Goal: Task Accomplishment & Management: Complete application form

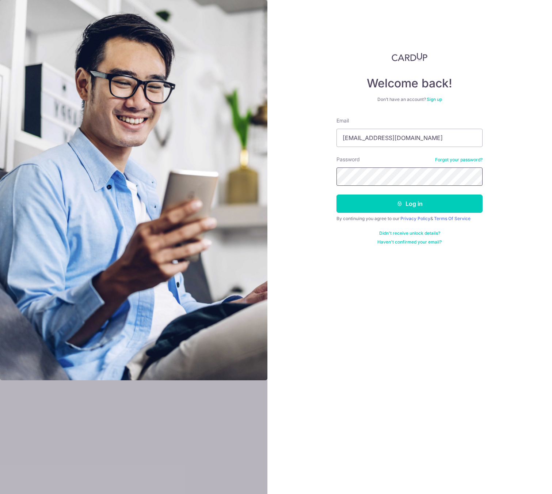
click at [337, 194] on button "Log in" at bounding box center [410, 203] width 146 height 18
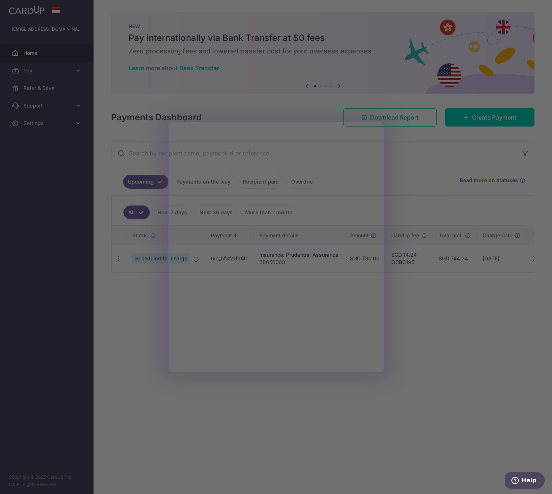
click at [468, 406] on div at bounding box center [279, 249] width 558 height 499
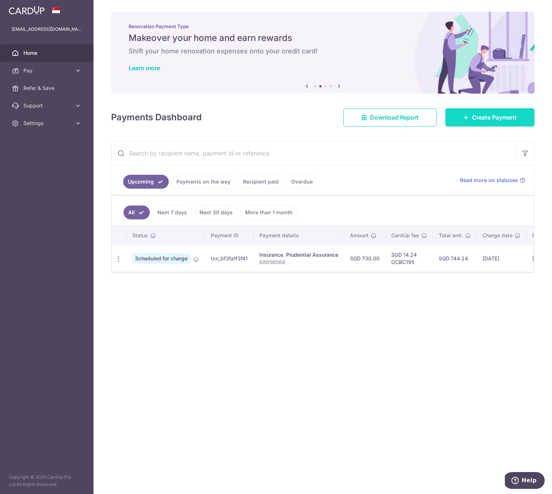
click at [467, 122] on link "Create Payment" at bounding box center [490, 117] width 89 height 18
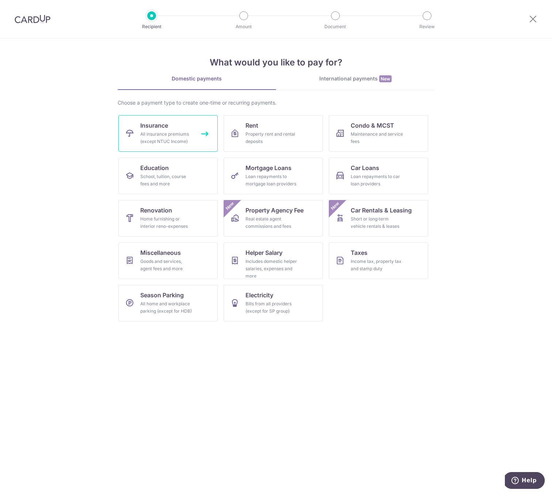
click at [188, 133] on div "All insurance premiums (except NTUC Income)" at bounding box center [166, 137] width 53 height 15
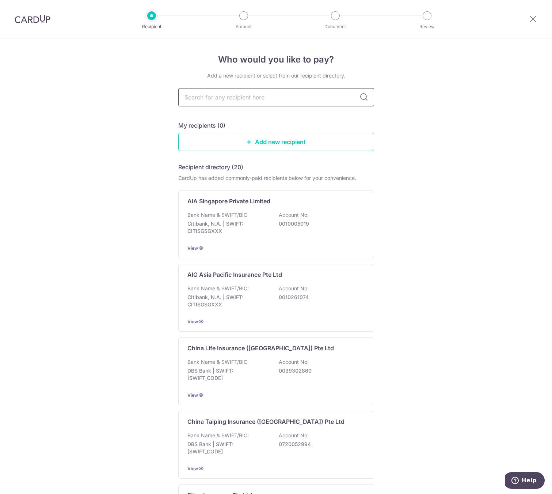
click at [206, 102] on input "text" at bounding box center [276, 97] width 196 height 18
type input "great"
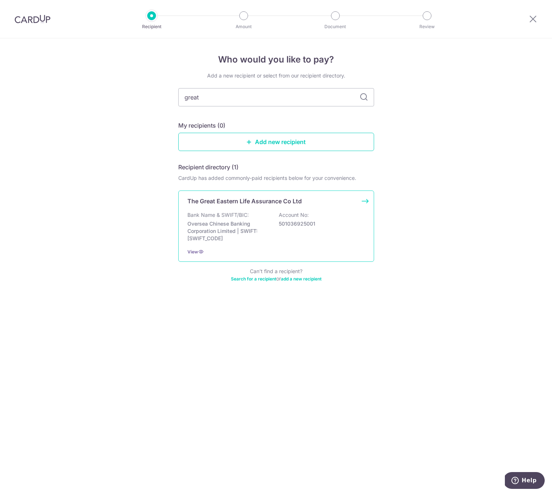
click at [261, 222] on p "Oversea Chinese Banking Corporation Limited | SWIFT: OCBCSGSGXXX" at bounding box center [229, 231] width 82 height 22
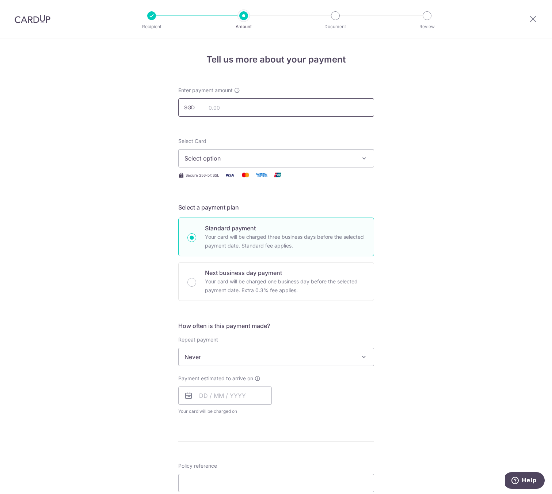
click at [233, 107] on input "text" at bounding box center [276, 107] width 196 height 18
type input "624.46"
click at [143, 193] on div "Tell us more about your payment Enter payment amount SGD 624.46 624.46 Select C…" at bounding box center [276, 368] width 552 height 661
click at [203, 166] on button "Select option" at bounding box center [276, 158] width 196 height 18
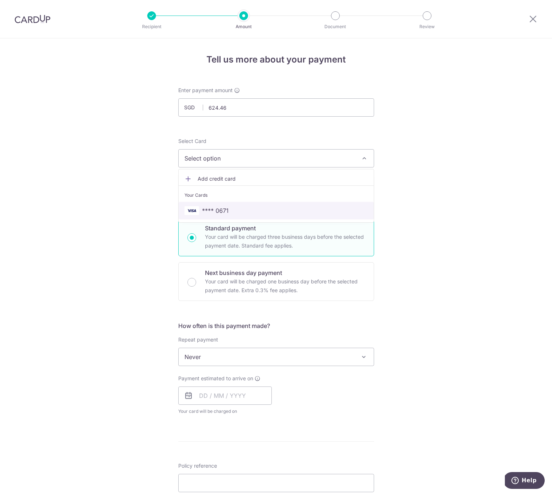
click at [215, 202] on link "**** 0671" at bounding box center [276, 211] width 195 height 18
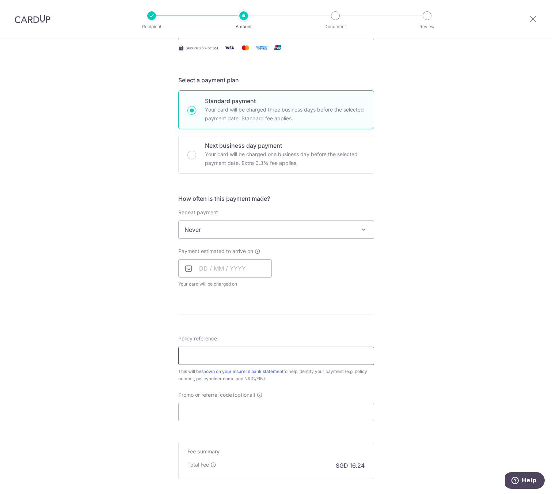
scroll to position [134, 0]
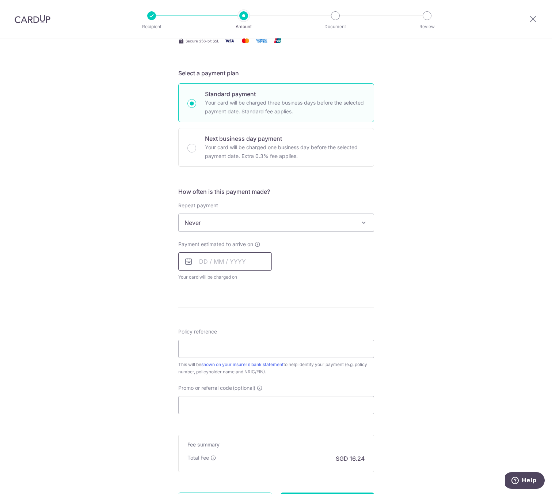
click at [218, 262] on input "text" at bounding box center [225, 261] width 94 height 18
click at [204, 372] on link "25" at bounding box center [208, 372] width 12 height 12
type input "25/08/2025"
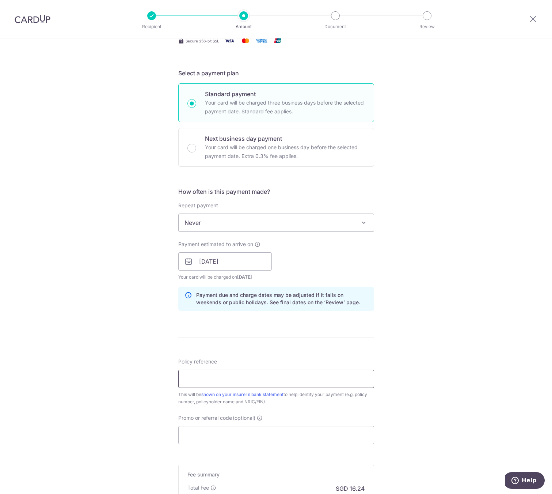
click at [203, 380] on input "Policy reference" at bounding box center [276, 379] width 196 height 18
type input "0089266705"
click at [207, 434] on input "Promo or referral code (optional)" at bounding box center [276, 435] width 196 height 18
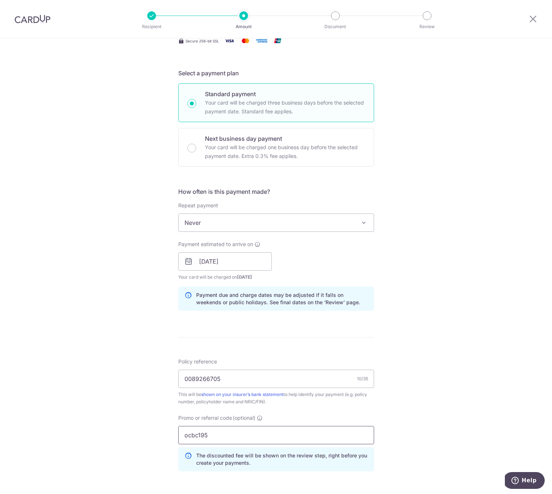
scroll to position [269, 0]
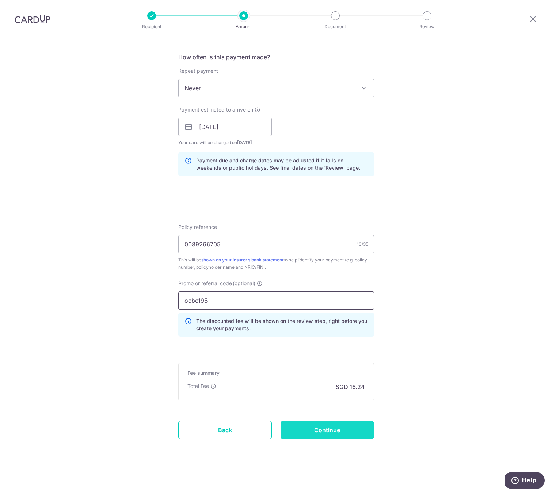
type input "ocbc195"
click at [335, 427] on input "Continue" at bounding box center [328, 430] width 94 height 18
type input "Create Schedule"
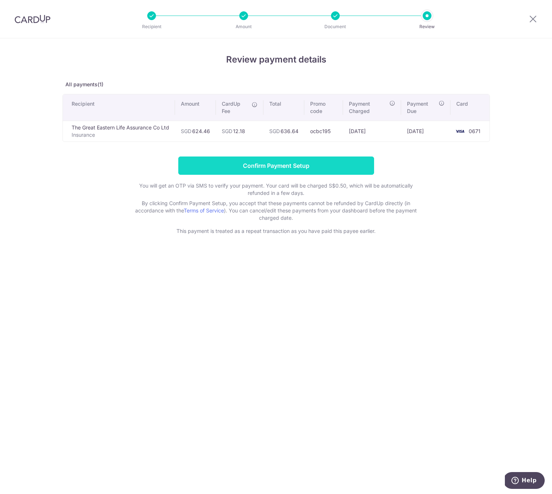
click at [303, 167] on input "Confirm Payment Setup" at bounding box center [276, 165] width 196 height 18
